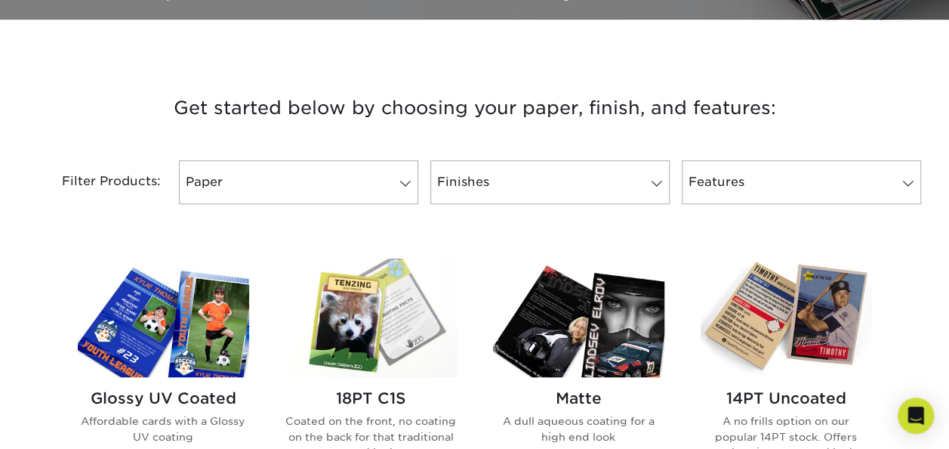
scroll to position [529, 0]
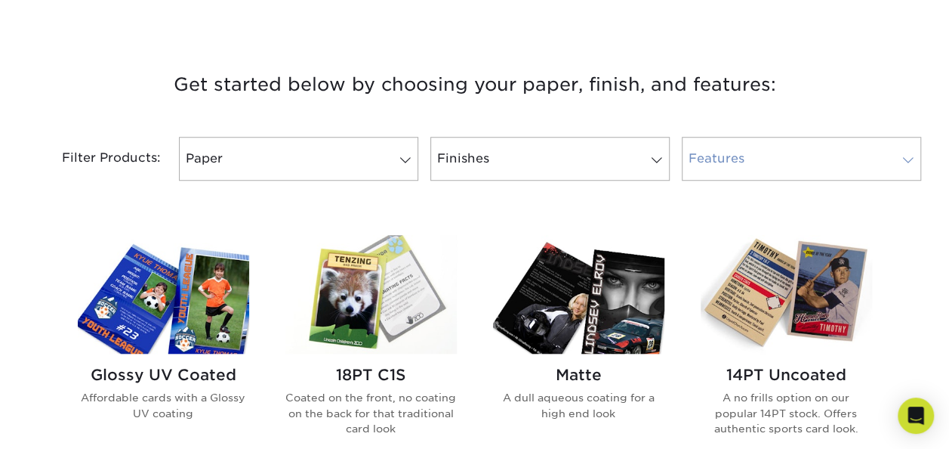
click at [736, 169] on link "Features" at bounding box center [801, 159] width 239 height 44
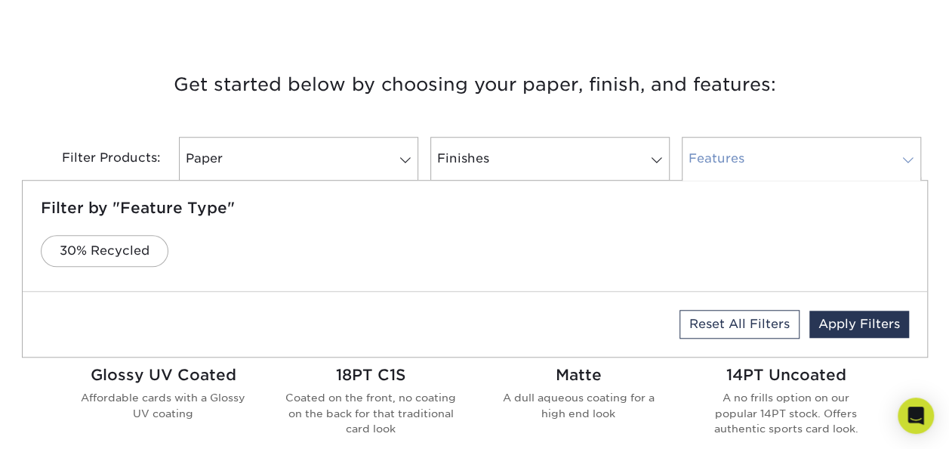
click at [736, 169] on link "Features" at bounding box center [801, 159] width 239 height 44
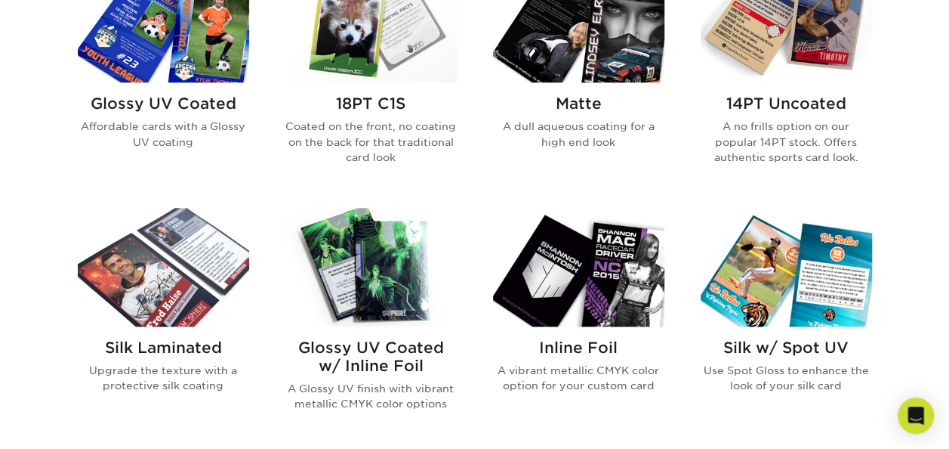
scroll to position [755, 0]
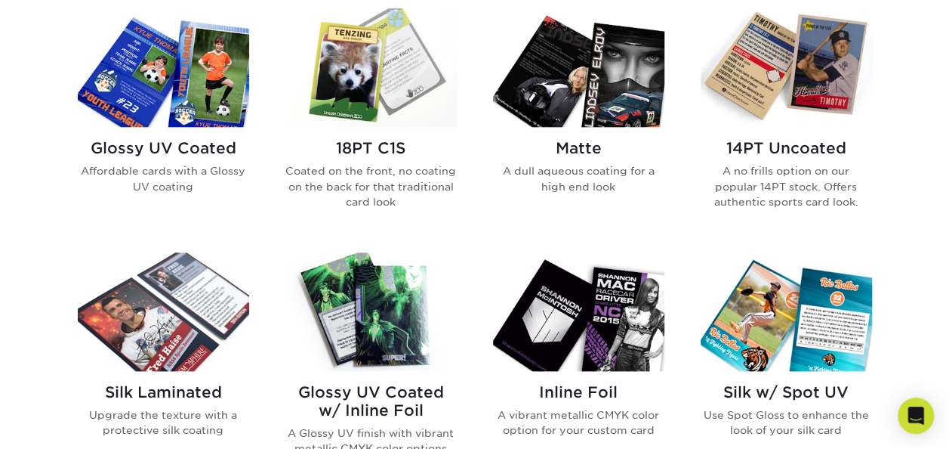
click at [124, 148] on h2 "Glossy UV Coated" at bounding box center [163, 148] width 171 height 18
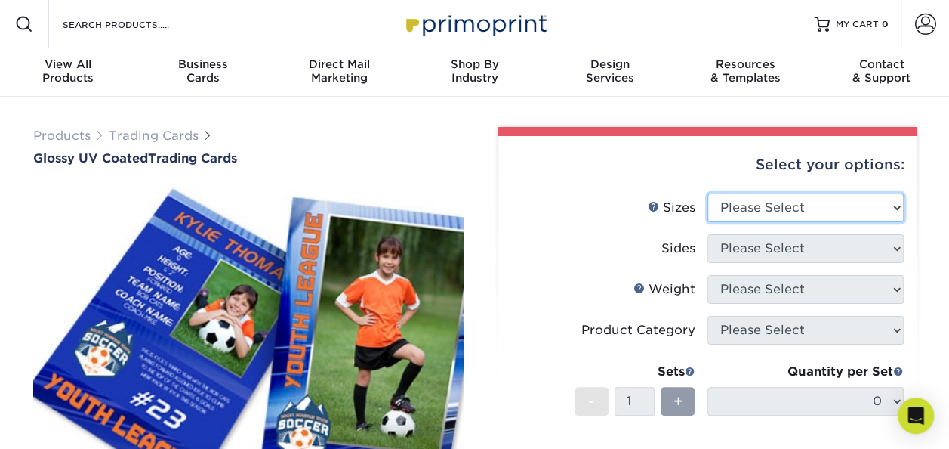
click at [746, 198] on select "Please Select 2.5" x 3.5"" at bounding box center [806, 207] width 196 height 29
select select "2.50x3.50"
click at [708, 193] on select "Please Select 2.5" x 3.5"" at bounding box center [806, 207] width 196 height 29
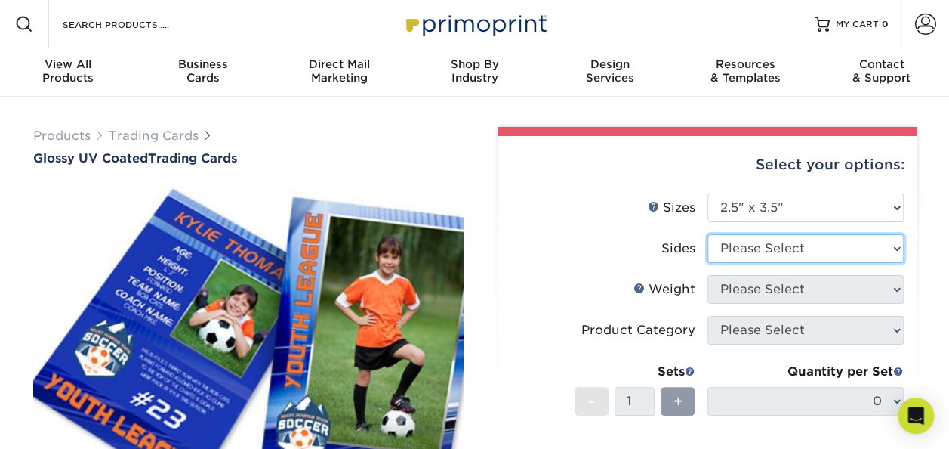
click at [741, 245] on select "Please Select Print Both Sides Print Front Only" at bounding box center [806, 248] width 196 height 29
select select "13abbda7-1d64-4f25-8bb2-c179b224825d"
click at [708, 234] on select "Please Select Print Both Sides Print Front Only" at bounding box center [806, 248] width 196 height 29
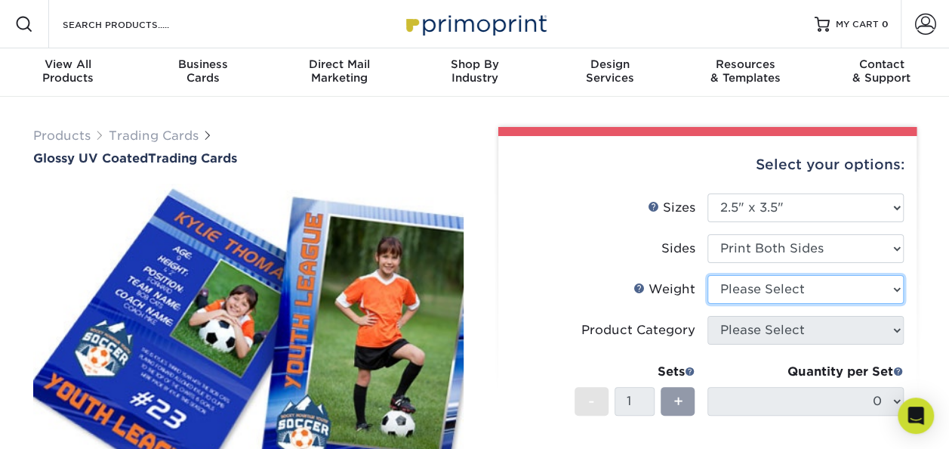
click at [735, 285] on select "Please Select 16PT 14PT 18PT C1S" at bounding box center [806, 289] width 196 height 29
select select "16PT"
click at [708, 275] on select "Please Select 16PT 14PT 18PT C1S" at bounding box center [806, 289] width 196 height 29
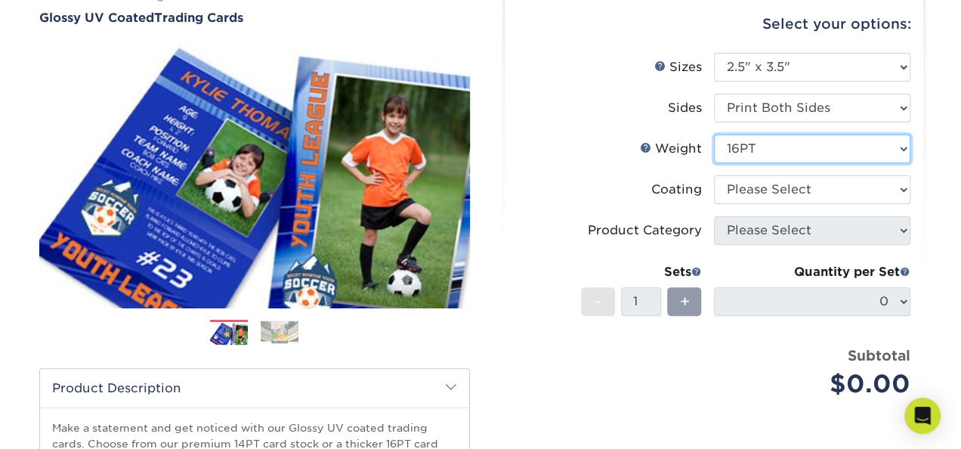
scroll to position [151, 0]
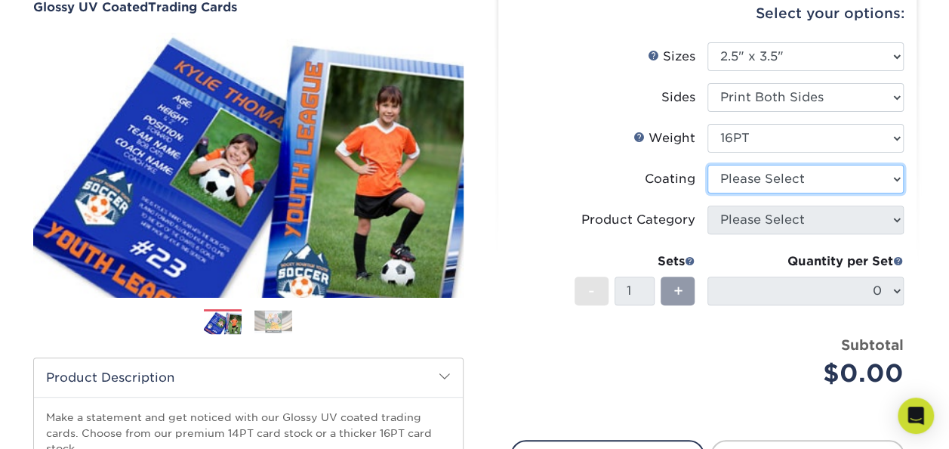
click at [767, 181] on select at bounding box center [806, 179] width 196 height 29
select select "ae367451-b2b8-45df-a344-0f05b6a12993"
click at [708, 165] on select at bounding box center [806, 179] width 196 height 29
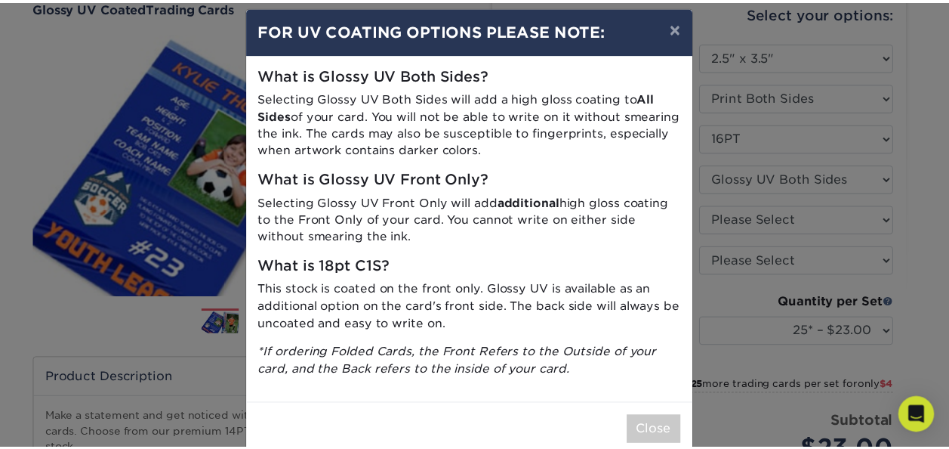
scroll to position [0, 0]
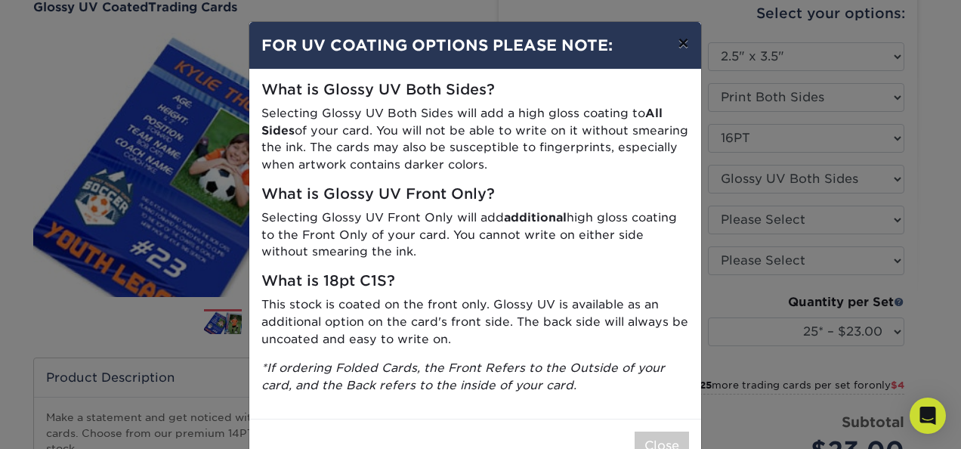
click at [676, 42] on button "×" at bounding box center [682, 43] width 35 height 42
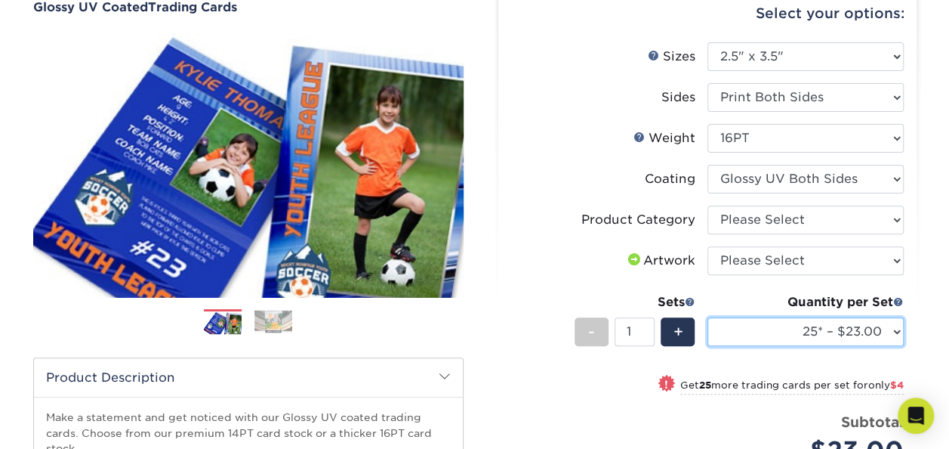
click at [893, 331] on select "25* – $23.00 50* – $27.00 75* – $33.00 100* – $37.00 250* – $47.00 500 – $58.00…" at bounding box center [806, 331] width 196 height 29
select select "100* – $37.00"
click at [708, 317] on select "25* – $23.00 50* – $27.00 75* – $33.00 100* – $37.00 250* – $47.00 500 – $58.00…" at bounding box center [806, 331] width 196 height 29
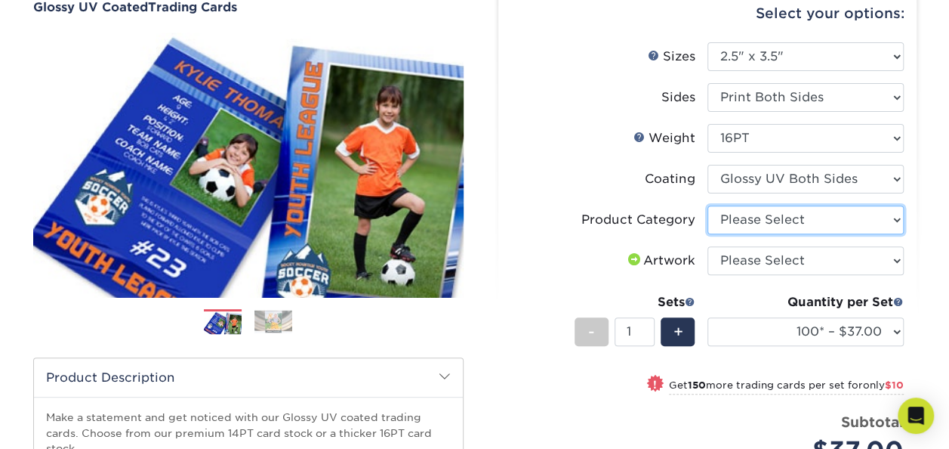
click at [766, 224] on select "Please Select Trading Cards" at bounding box center [806, 219] width 196 height 29
select select "c2f9bce9-36c2-409d-b101-c29d9d031e18"
click at [708, 205] on select "Please Select Trading Cards" at bounding box center [806, 219] width 196 height 29
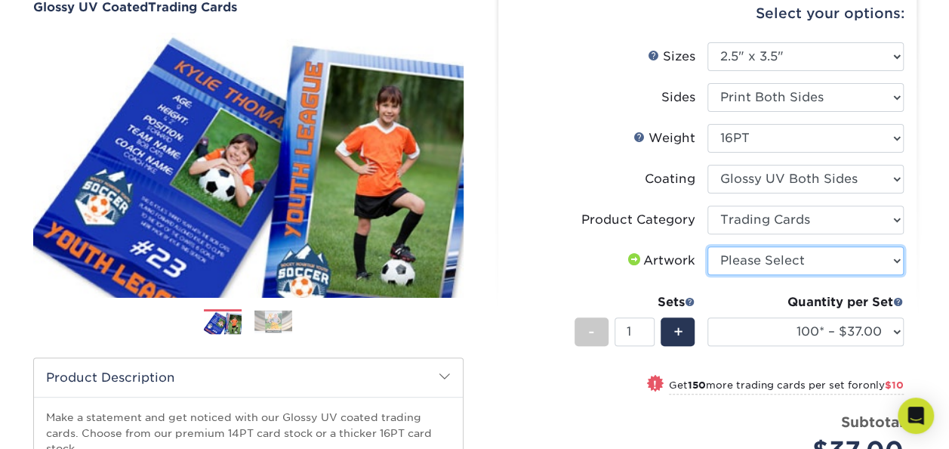
click at [758, 261] on select "Please Select I will upload files I need a design - $100" at bounding box center [806, 260] width 196 height 29
select select "upload"
click at [708, 246] on select "Please Select I will upload files I need a design - $100" at bounding box center [806, 260] width 196 height 29
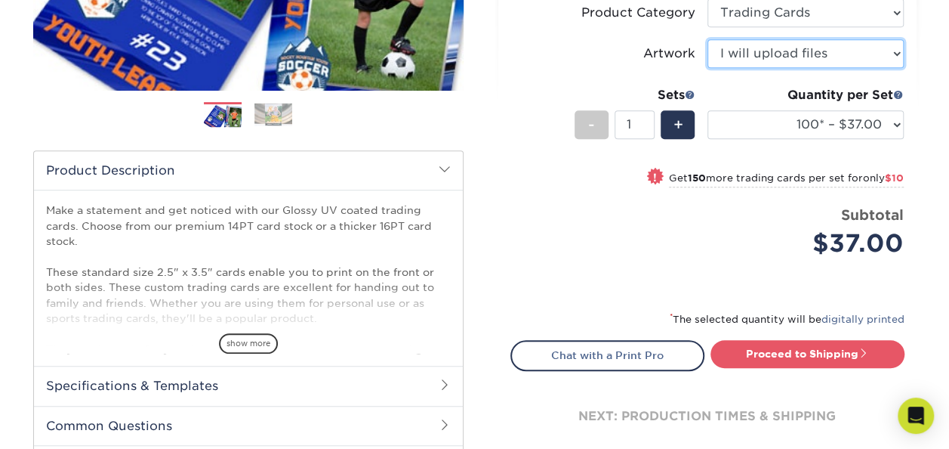
scroll to position [378, 0]
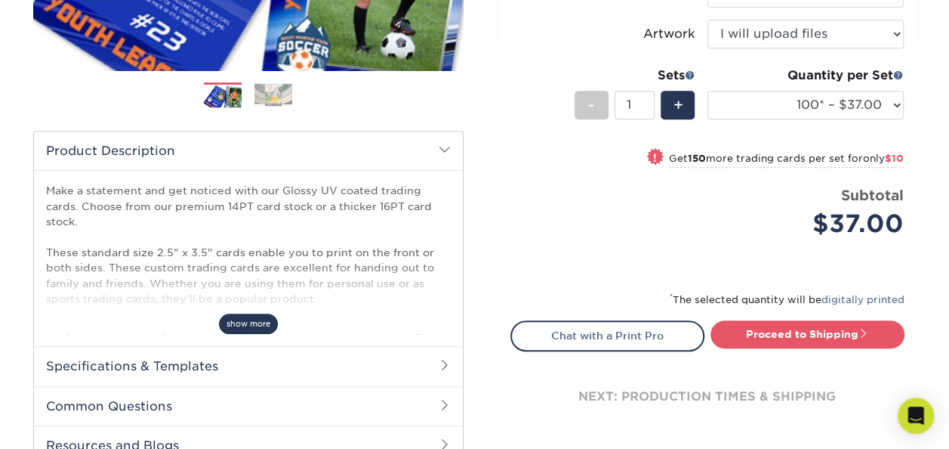
click at [255, 320] on span "show more" at bounding box center [248, 323] width 59 height 20
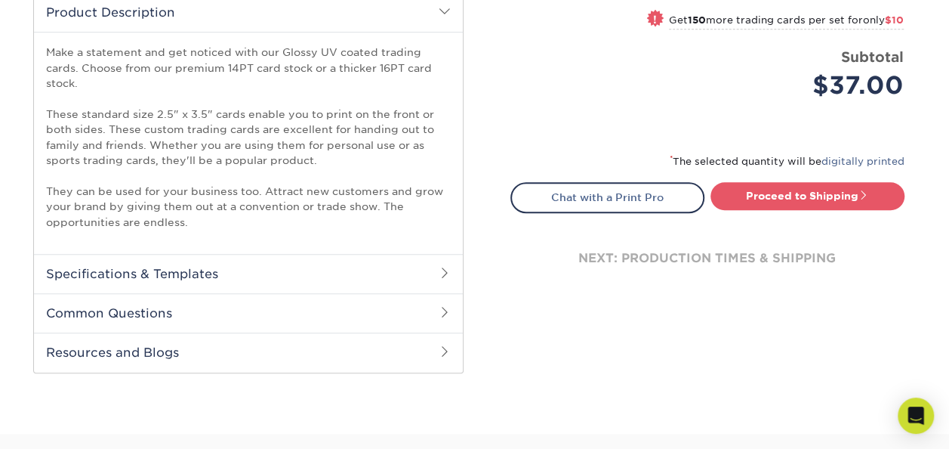
scroll to position [529, 0]
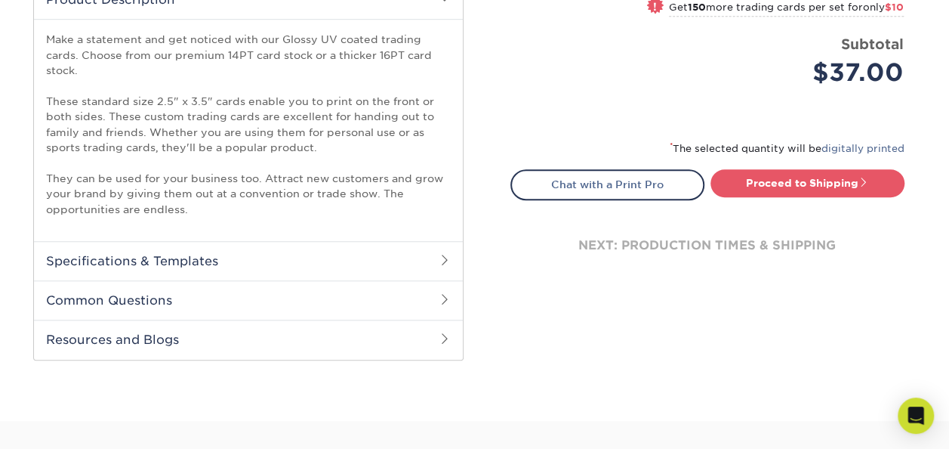
click at [317, 258] on h2 "Specifications & Templates" at bounding box center [248, 260] width 429 height 39
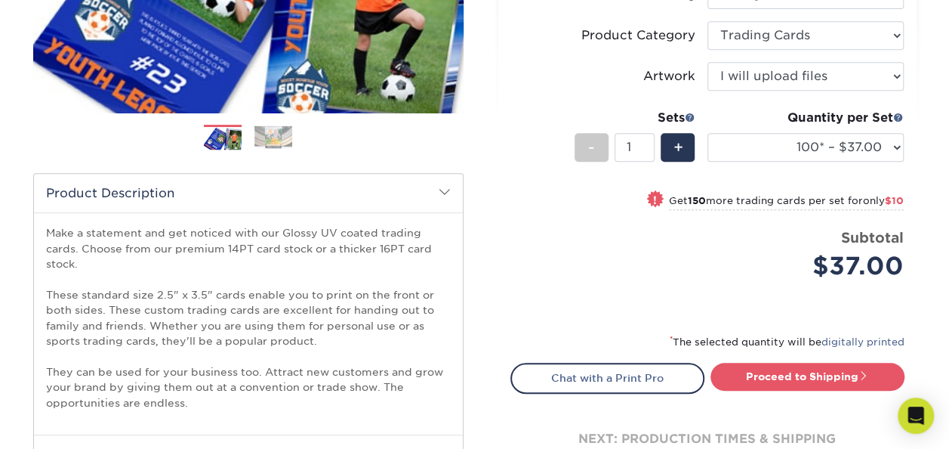
scroll to position [302, 0]
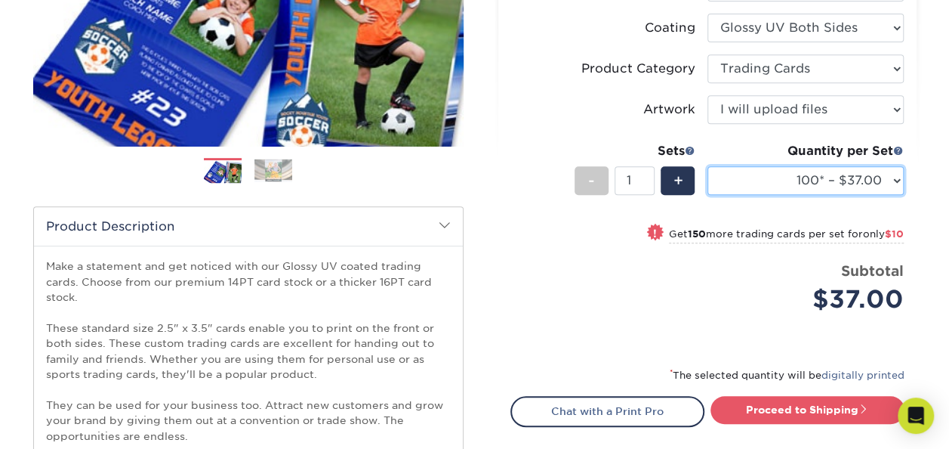
click at [745, 171] on select "25* – $23.00 50* – $27.00 75* – $33.00 100* – $37.00 250* – $47.00 500 – $58.00…" at bounding box center [806, 180] width 196 height 29
select select "250* – $47.00"
click at [708, 166] on select "25* – $23.00 50* – $27.00 75* – $33.00 100* – $37.00 250* – $47.00 500 – $58.00…" at bounding box center [806, 180] width 196 height 29
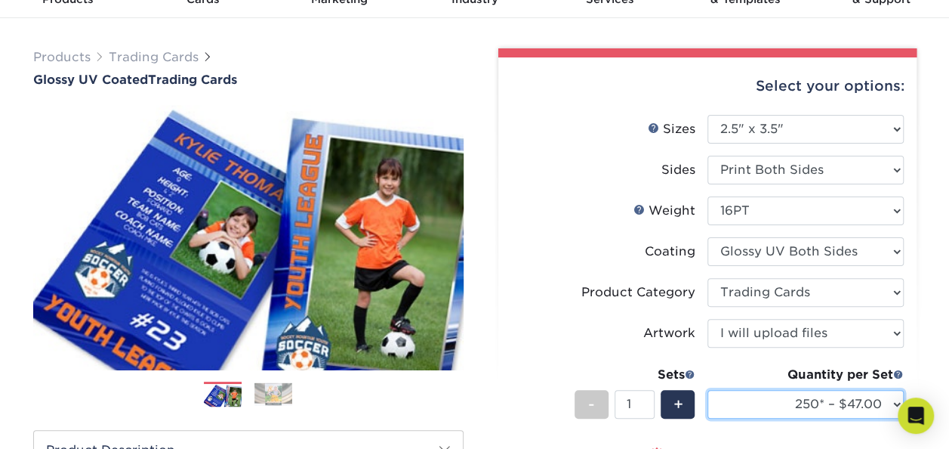
scroll to position [0, 0]
